Goal: Task Accomplishment & Management: Use online tool/utility

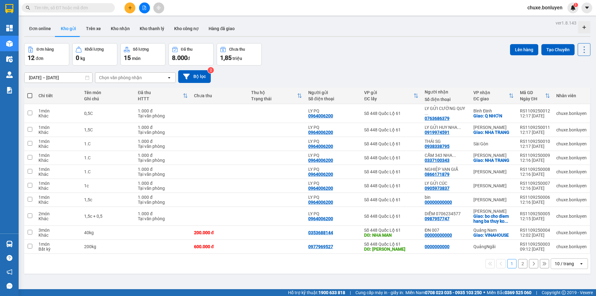
click at [100, 7] on input "text" at bounding box center [70, 7] width 73 height 7
paste input "0907448255"
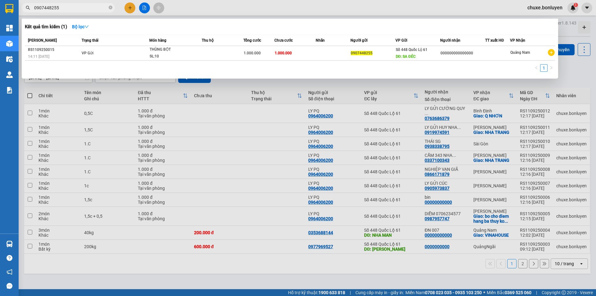
type input "0907448255"
click at [562, 26] on div at bounding box center [298, 148] width 596 height 296
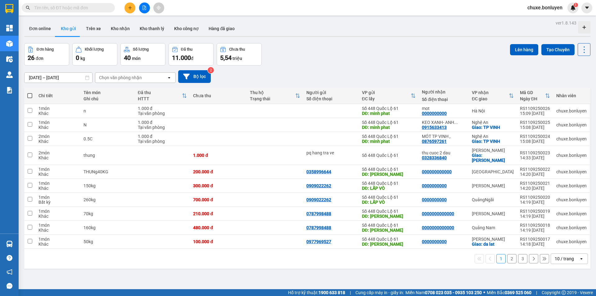
click at [507, 254] on button "2" at bounding box center [511, 258] width 9 height 9
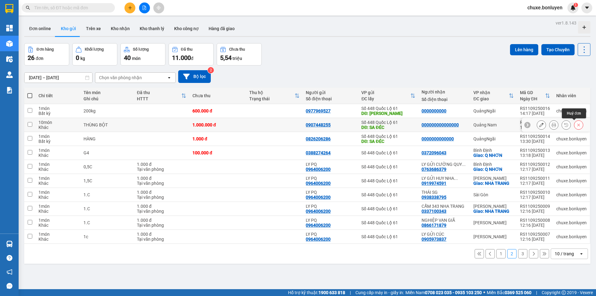
click at [576, 124] on icon at bounding box center [578, 125] width 4 height 4
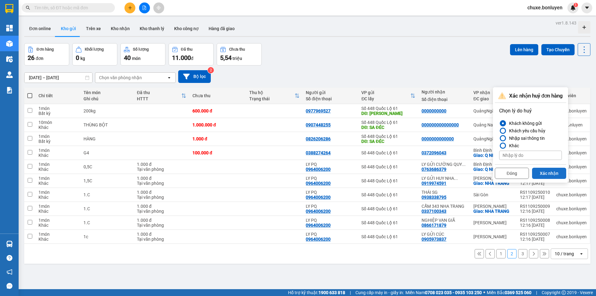
click at [554, 172] on button "Xác nhận" at bounding box center [549, 173] width 34 height 11
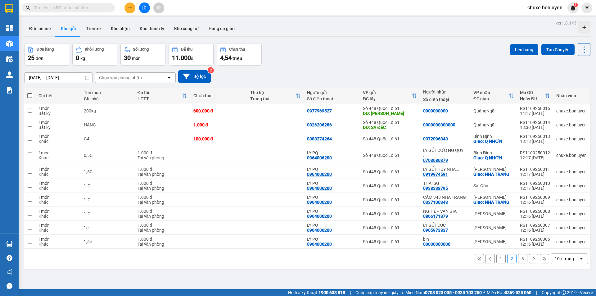
click at [496, 254] on button "1" at bounding box center [500, 258] width 9 height 9
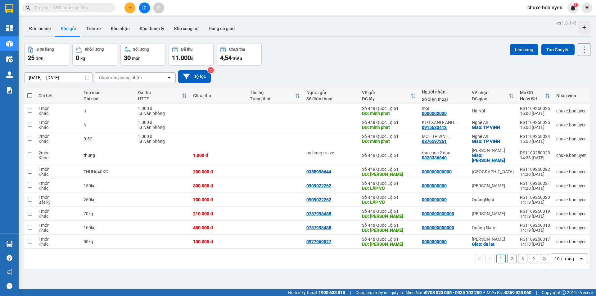
click at [518, 254] on button "3" at bounding box center [522, 258] width 9 height 9
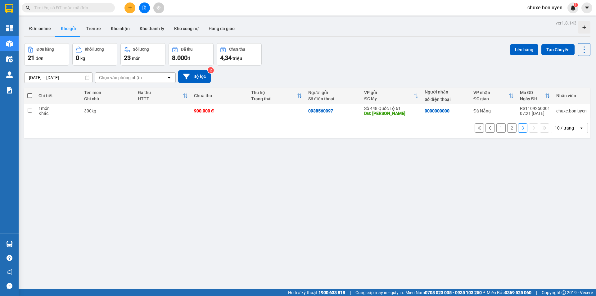
click at [507, 128] on button "2" at bounding box center [511, 127] width 9 height 9
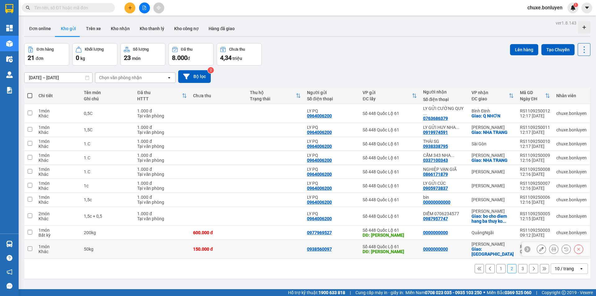
click at [577, 248] on icon at bounding box center [578, 249] width 3 height 3
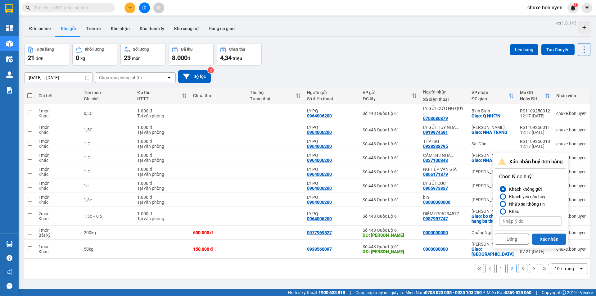
click at [548, 237] on button "Xác nhận" at bounding box center [549, 238] width 34 height 11
